Goal: Task Accomplishment & Management: Manage account settings

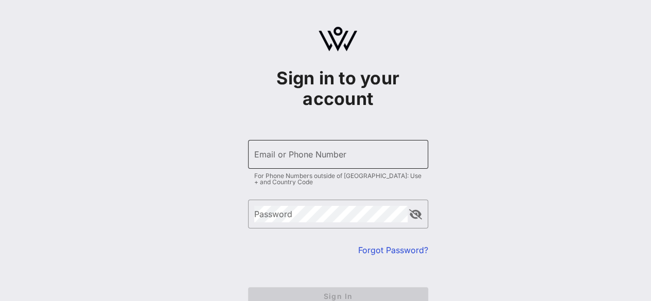
click at [311, 159] on input "Email or Phone Number" at bounding box center [338, 154] width 168 height 16
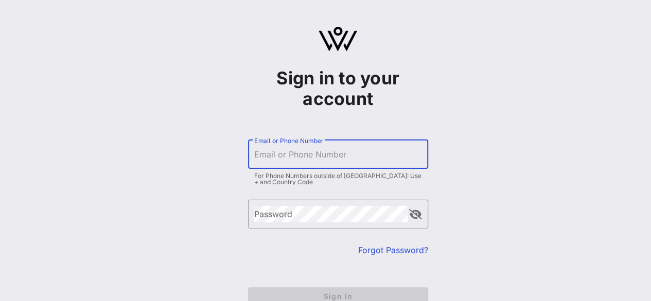
type input "[PERSON_NAME][EMAIL_ADDRESS][DOMAIN_NAME]"
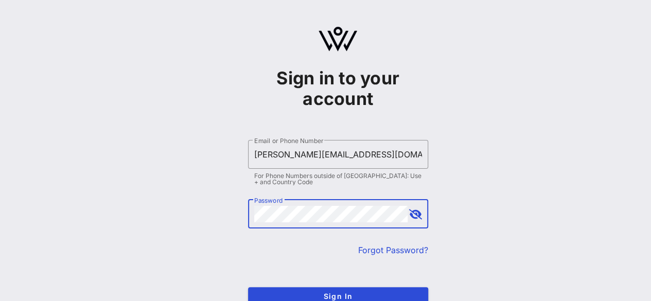
click at [248, 287] on button "Sign In" at bounding box center [338, 296] width 180 height 19
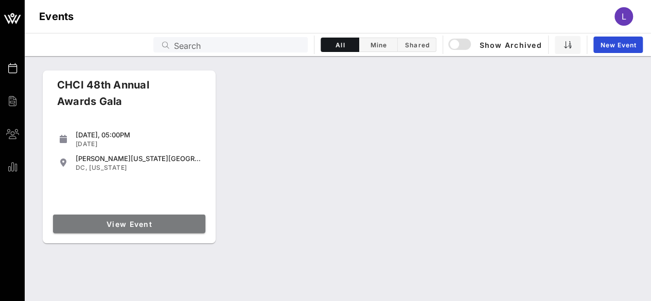
click at [150, 221] on span "View Event" at bounding box center [129, 224] width 144 height 9
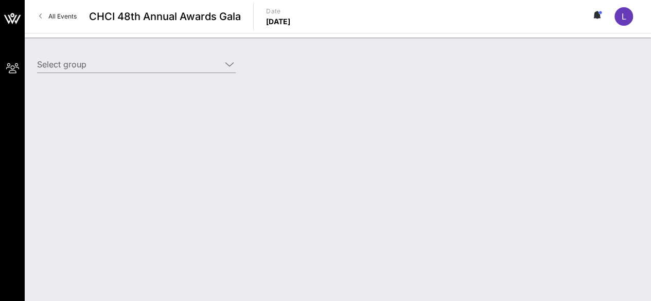
type input "Amgen (Amgen) [[PERSON_NAME], [PERSON_NAME][EMAIL_ADDRESS][DOMAIN_NAME]]"
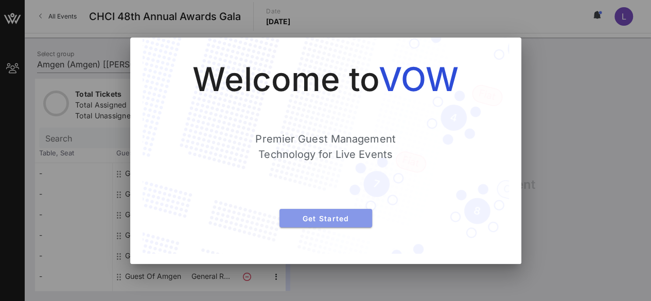
click at [319, 216] on span "Get Started" at bounding box center [326, 218] width 76 height 9
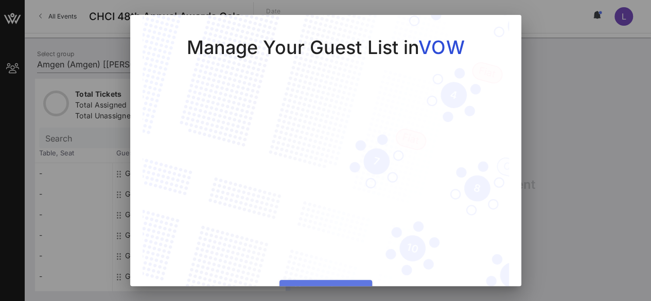
click at [336, 284] on span "Manage Guests" at bounding box center [326, 288] width 76 height 9
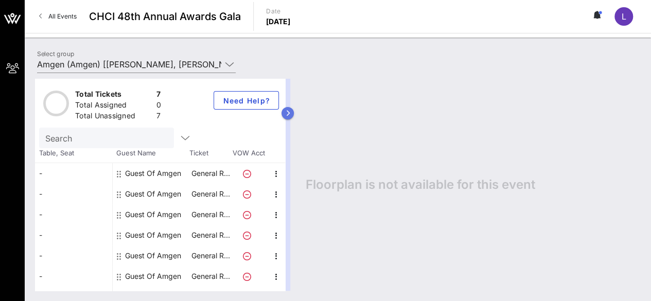
click at [290, 114] on icon "button" at bounding box center [287, 113] width 5 height 6
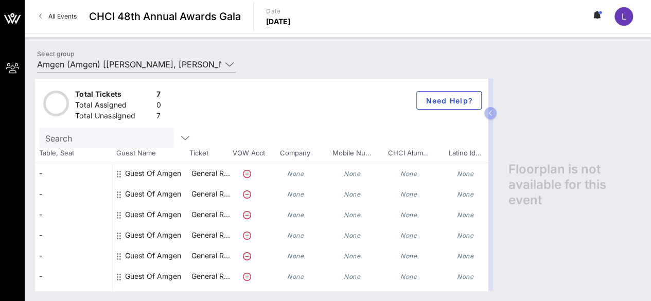
click at [294, 174] on icon "None" at bounding box center [295, 174] width 16 height 8
click at [150, 172] on div "Guest Of Amgen" at bounding box center [153, 173] width 56 height 21
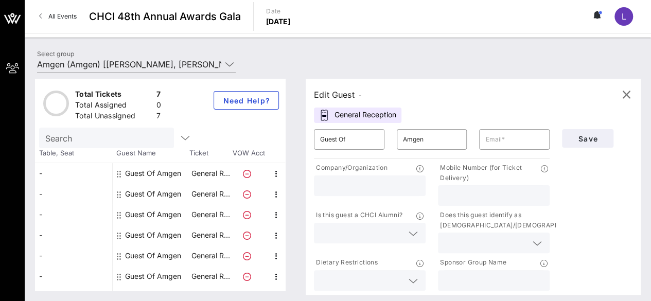
click at [364, 185] on input "text" at bounding box center [369, 185] width 99 height 13
click at [505, 138] on input "text" at bounding box center [514, 139] width 58 height 16
type input "[EMAIL_ADDRESS][DOMAIN_NAME]"
click at [587, 193] on div "Save" at bounding box center [596, 208] width 83 height 170
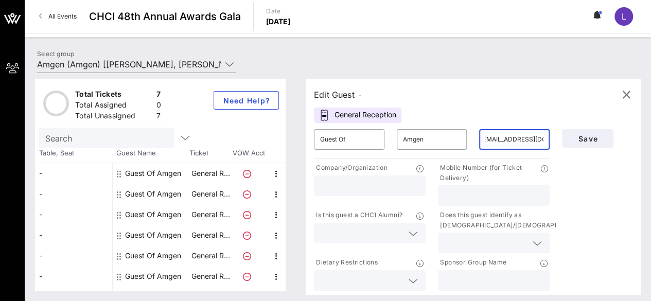
scroll to position [0, 0]
click at [370, 186] on input "text" at bounding box center [369, 185] width 99 height 13
type input "Amgen"
click at [513, 193] on input "text" at bounding box center [493, 195] width 99 height 13
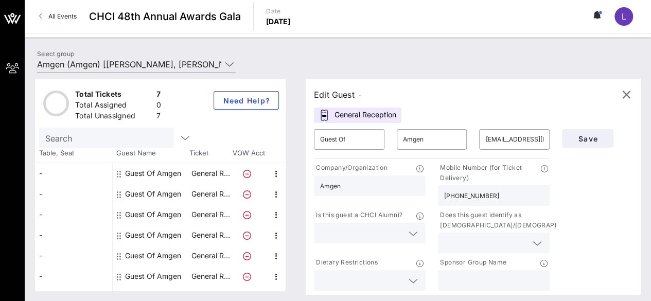
type input "[PHONE_NUMBER]"
click at [368, 117] on div "General Reception" at bounding box center [357, 114] width 87 height 15
drag, startPoint x: 359, startPoint y: 140, endPoint x: 303, endPoint y: 138, distance: 56.1
click at [303, 138] on div "Edit Guest - General Reception ​ Guest Of ​ Amgen ​ [EMAIL_ADDRESS][DOMAIN_NAME…" at bounding box center [467, 185] width 345 height 212
type input "[PERSON_NAME]"
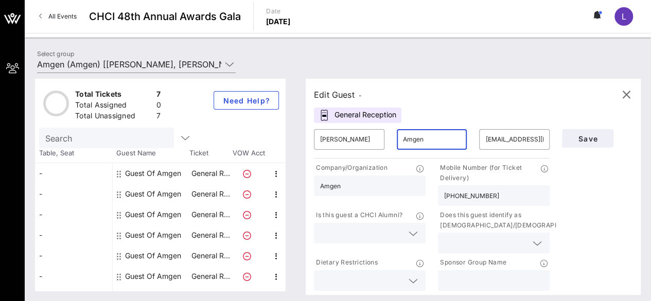
drag, startPoint x: 434, startPoint y: 138, endPoint x: 393, endPoint y: 136, distance: 41.2
click at [393, 136] on div "​ [PERSON_NAME] ​ Amgen ​ [EMAIL_ADDRESS][DOMAIN_NAME]" at bounding box center [432, 139] width 248 height 33
type input "Moon"
click at [569, 195] on div "Save" at bounding box center [596, 208] width 83 height 170
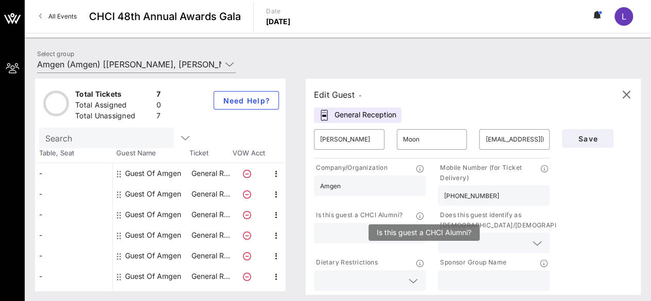
click at [423, 216] on icon at bounding box center [419, 215] width 7 height 7
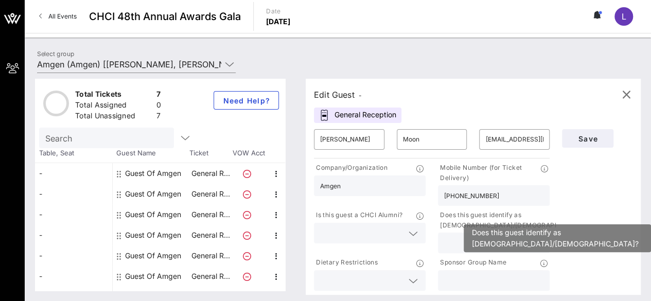
click at [590, 216] on icon at bounding box center [593, 215] width 7 height 7
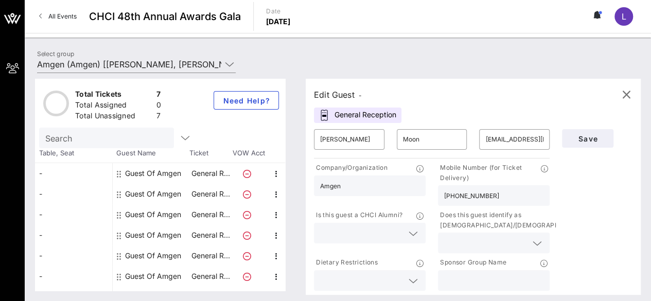
click at [483, 276] on input "text" at bounding box center [493, 280] width 99 height 13
type input "Amgen"
click at [594, 140] on span "Save" at bounding box center [587, 138] width 35 height 9
drag, startPoint x: 360, startPoint y: 141, endPoint x: 275, endPoint y: 121, distance: 87.2
click at [275, 121] on div "Total Tickets 7 Total Assigned 0 Total Unassigned 7 Need Help? Search Table, Se…" at bounding box center [337, 185] width 605 height 212
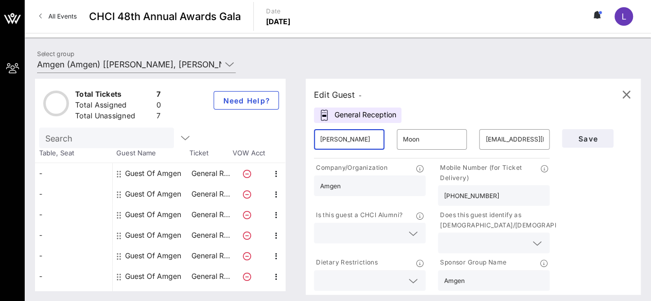
type input "[PERSON_NAME]"
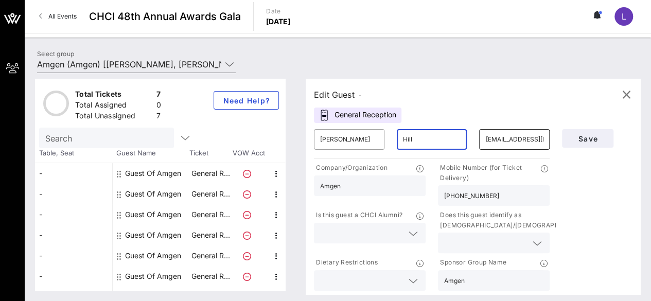
drag, startPoint x: 486, startPoint y: 139, endPoint x: 539, endPoint y: 138, distance: 52.5
click at [539, 138] on div "​ [EMAIL_ADDRESS][DOMAIN_NAME]" at bounding box center [514, 139] width 70 height 21
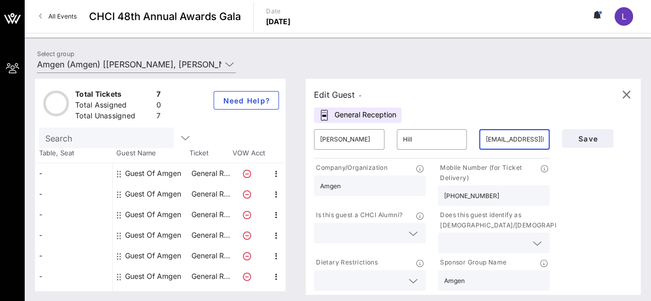
scroll to position [0, 5]
drag, startPoint x: 548, startPoint y: 140, endPoint x: 485, endPoint y: 139, distance: 63.3
click at [485, 139] on div "​ [EMAIL_ADDRESS][DOMAIN_NAME]" at bounding box center [514, 139] width 70 height 21
drag, startPoint x: 544, startPoint y: 140, endPoint x: 451, endPoint y: 141, distance: 93.6
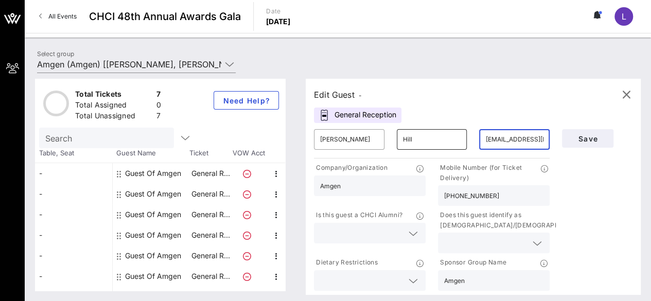
click at [451, 141] on div "​ [PERSON_NAME] ​ [PERSON_NAME] ​ [EMAIL_ADDRESS][DOMAIN_NAME]" at bounding box center [432, 139] width 248 height 33
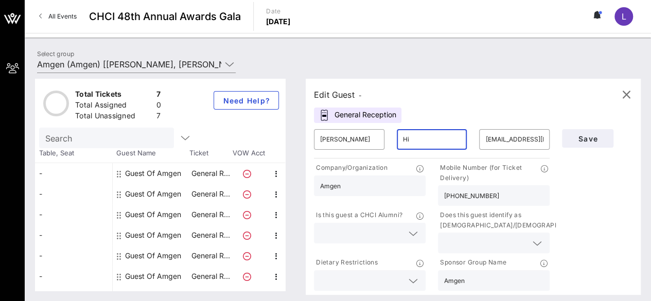
type input "H"
type input "r"
type input "Hill"
drag, startPoint x: 488, startPoint y: 140, endPoint x: 557, endPoint y: 142, distance: 68.4
click at [555, 142] on div "​ [EMAIL_ADDRESS][DOMAIN_NAME]" at bounding box center [514, 139] width 83 height 33
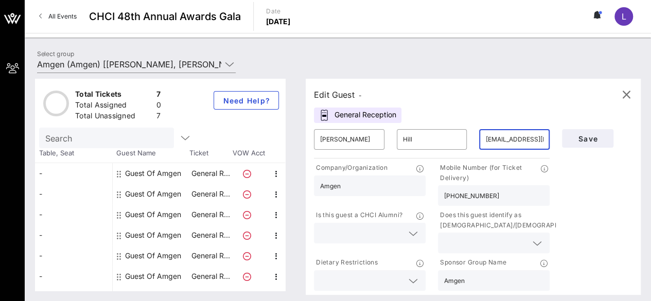
scroll to position [0, 5]
drag, startPoint x: 490, startPoint y: 138, endPoint x: 567, endPoint y: 138, distance: 76.6
click at [567, 138] on div "​ [PERSON_NAME] ​ [PERSON_NAME] ​ [EMAIL_ADDRESS][DOMAIN_NAME] Company/Organiza…" at bounding box center [473, 208] width 331 height 170
type input "[EMAIL_ADDRESS][DOMAIN_NAME]"
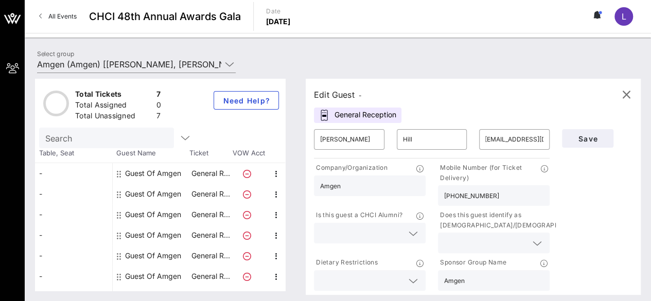
scroll to position [0, 0]
drag, startPoint x: 507, startPoint y: 200, endPoint x: 430, endPoint y: 201, distance: 76.6
click at [430, 201] on div "Company/Organization Amgen Mobile Number (for Ticket Delivery) [PHONE_NUMBER] I…" at bounding box center [432, 226] width 248 height 132
type input "[PHONE_NUMBER]"
click at [582, 140] on span "Save" at bounding box center [587, 138] width 35 height 9
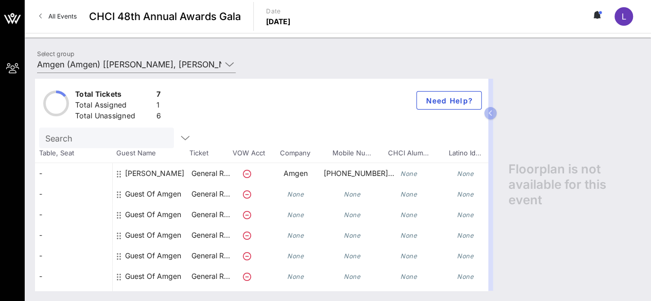
click at [163, 192] on div "Guest Of Amgen" at bounding box center [153, 194] width 56 height 21
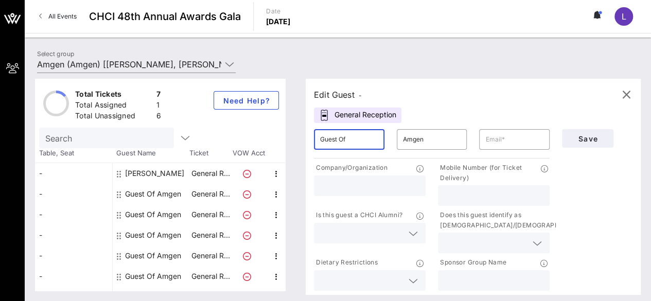
drag, startPoint x: 368, startPoint y: 136, endPoint x: 303, endPoint y: 138, distance: 64.3
click at [303, 138] on div "Edit Guest - General Reception ​ Guest Of ​ Amgen ​ Company/Organization Mobile…" at bounding box center [467, 185] width 345 height 212
click at [442, 137] on input "Amgen" at bounding box center [432, 139] width 58 height 16
drag, startPoint x: 355, startPoint y: 139, endPoint x: 300, endPoint y: 139, distance: 55.0
click at [300, 139] on div "Total Tickets 7 Total Assigned 1 Total Unassigned 6 Need Help? Search Table, Se…" at bounding box center [337, 185] width 605 height 212
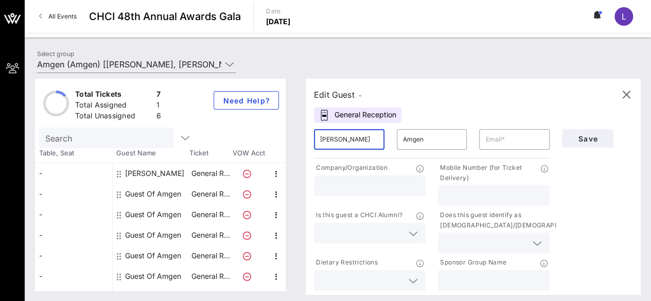
type input "[PERSON_NAME]"
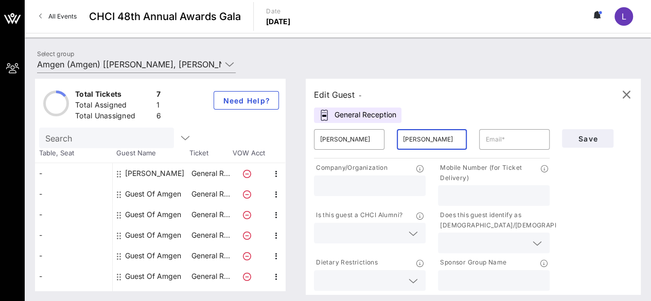
type input "[PERSON_NAME]"
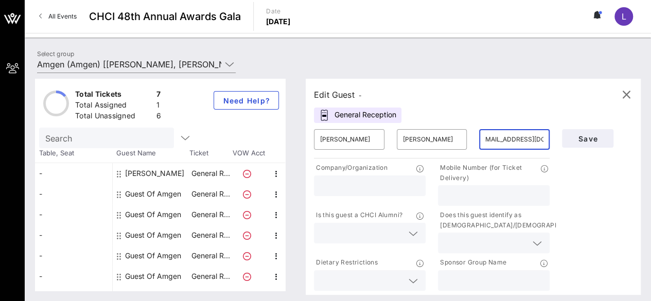
scroll to position [0, 11]
type input "[EMAIL_ADDRESS][DOMAIN_NAME]"
click at [400, 184] on input "text" at bounding box center [369, 185] width 99 height 13
type input "Amgen"
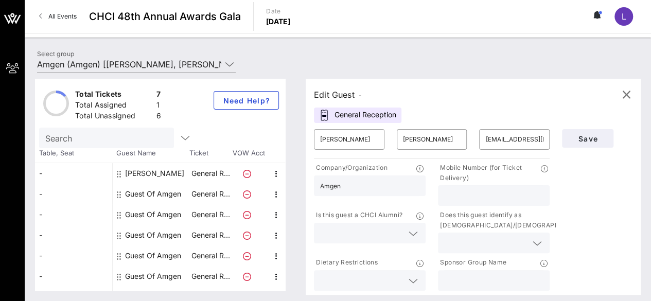
click at [469, 194] on input "text" at bounding box center [493, 195] width 99 height 13
type input "[PHONE_NUMBER]"
click at [416, 280] on icon at bounding box center [412, 281] width 9 height 12
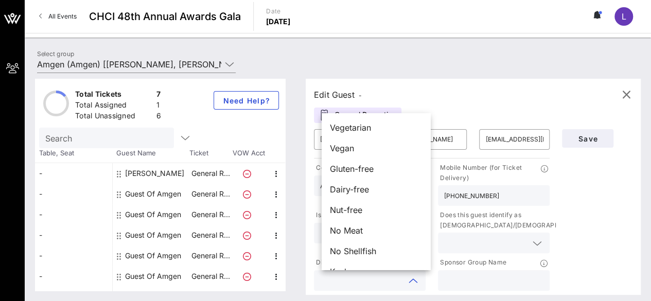
click at [378, 281] on input "text" at bounding box center [361, 280] width 83 height 13
click at [594, 204] on div "Save" at bounding box center [596, 208] width 83 height 170
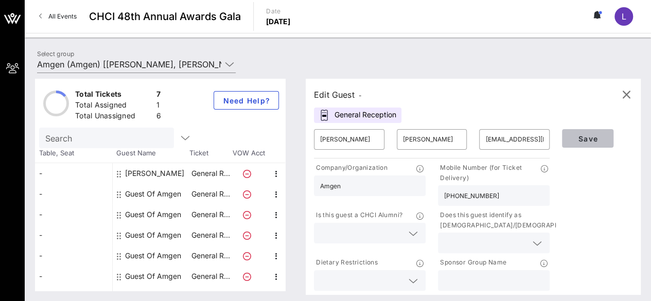
click at [584, 137] on span "Save" at bounding box center [587, 138] width 35 height 9
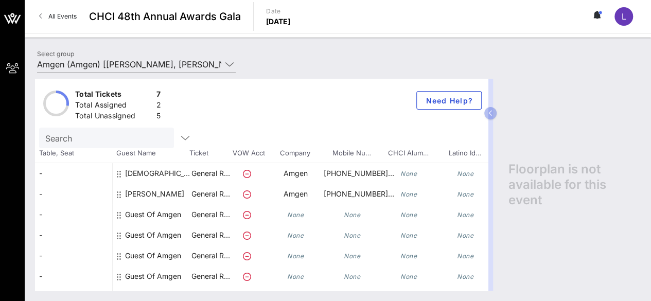
click at [164, 218] on div "Guest Of Amgen" at bounding box center [153, 214] width 56 height 21
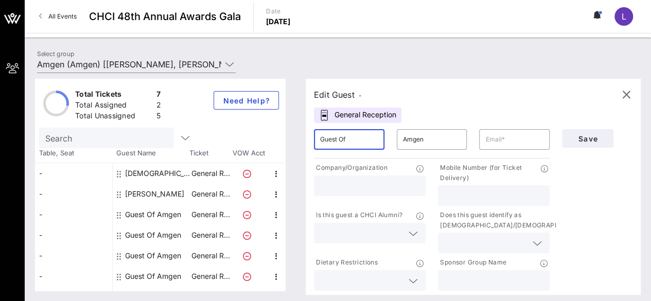
click at [362, 141] on input "Guest Of" at bounding box center [349, 139] width 58 height 16
drag, startPoint x: 362, startPoint y: 141, endPoint x: 310, endPoint y: 135, distance: 52.8
click at [310, 135] on div "Edit Guest - General Reception ​ Guest Of ​ Amgen ​ Company/Organization Mobile…" at bounding box center [467, 185] width 345 height 212
drag, startPoint x: 378, startPoint y: 139, endPoint x: 297, endPoint y: 143, distance: 80.3
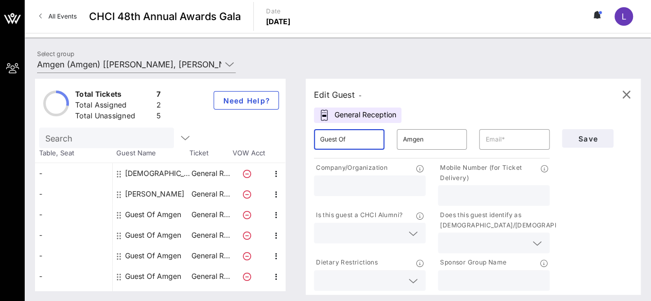
click at [297, 143] on div "Total Tickets 7 Total Assigned 2 Total Unassigned 5 Need Help? Search Table, Se…" at bounding box center [337, 185] width 605 height 212
type input "[PERSON_NAME]"
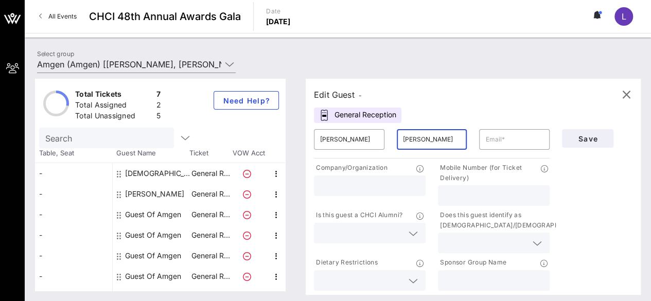
type input "[PERSON_NAME]"
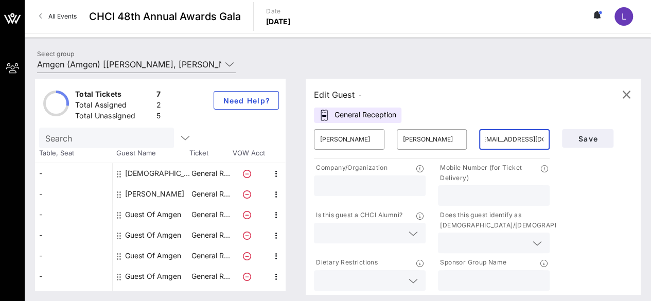
scroll to position [0, 11]
type input "[EMAIL_ADDRESS][DOMAIN_NAME]"
click at [351, 185] on input "text" at bounding box center [369, 185] width 99 height 13
click at [351, 185] on input "Amgen" at bounding box center [369, 185] width 99 height 13
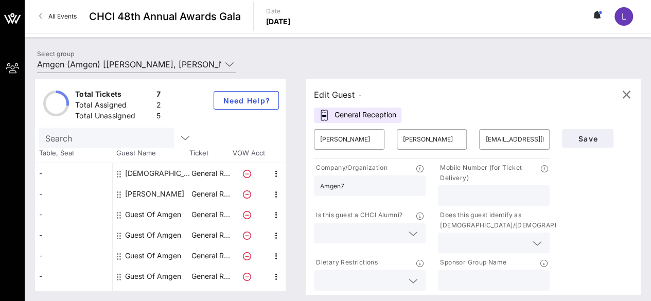
type input "Amgen"
click at [460, 192] on input "text" at bounding box center [493, 195] width 99 height 13
type input "[PHONE_NUMBER]"
click at [585, 138] on span "Save" at bounding box center [587, 138] width 35 height 9
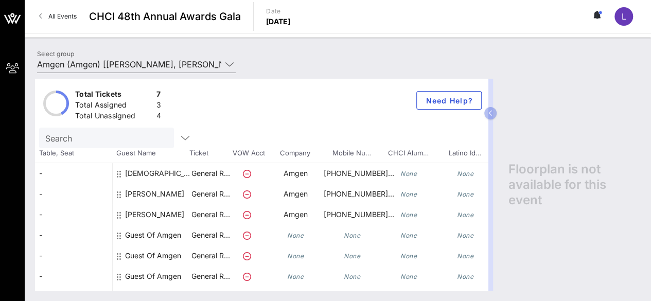
click at [163, 234] on div "Guest Of Amgen" at bounding box center [153, 235] width 56 height 21
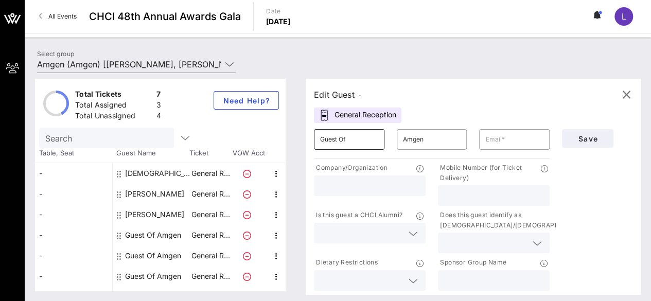
click at [360, 136] on input "Guest Of" at bounding box center [349, 139] width 58 height 16
type input "G"
type input "[PERSON_NAME]"
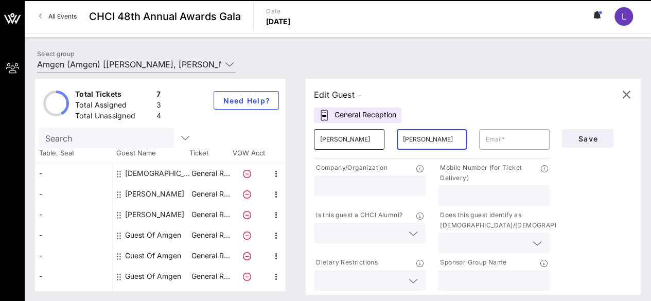
type input "[PERSON_NAME]"
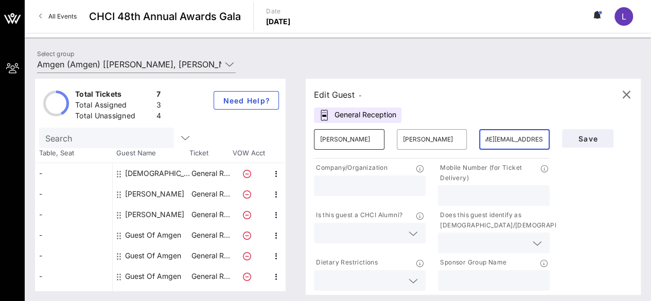
scroll to position [0, 46]
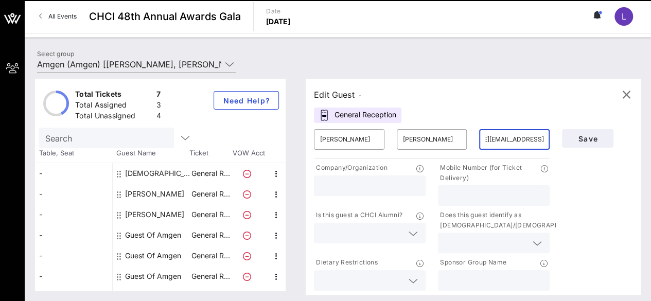
type input "[PERSON_NAME][EMAIL_ADDRESS][PERSON_NAME][DOMAIN_NAME]"
click at [382, 185] on input "text" at bounding box center [369, 185] width 99 height 13
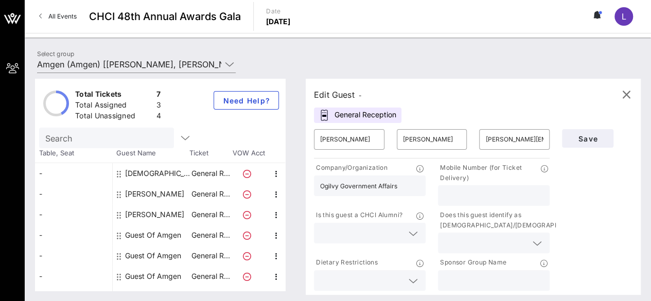
type input "Ogilvy Government Affairs"
click at [469, 194] on input "text" at bounding box center [493, 195] width 99 height 13
type input "[PHONE_NUMBER]"
click at [577, 142] on span "Save" at bounding box center [587, 138] width 35 height 9
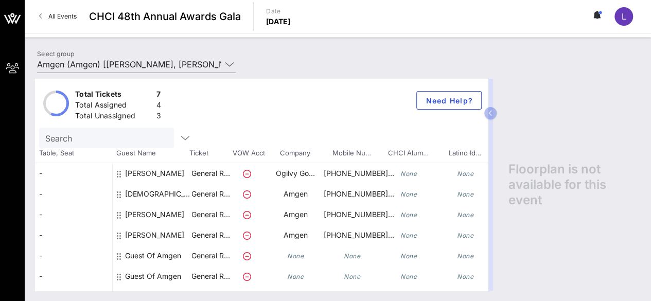
type input "Amgen (Amgen) [[PERSON_NAME], [PERSON_NAME][EMAIL_ADDRESS][DOMAIN_NAME]]"
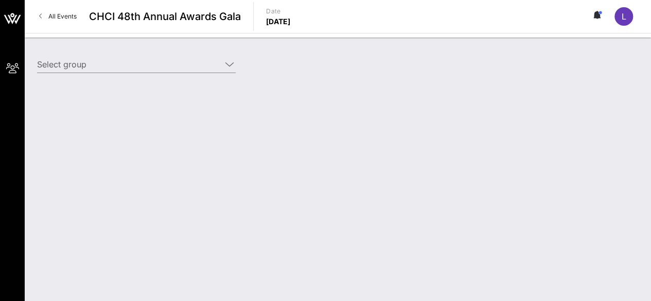
type input "Amgen (Amgen) [Howard Moon, hmoon@amgen.com]; [Linda Bohannon, linda@vitalstrat…"
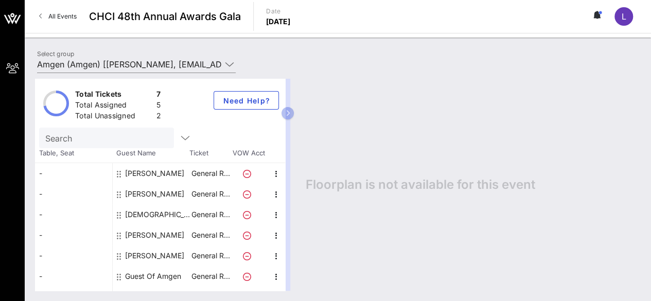
scroll to position [15, 0]
